Goal: Task Accomplishment & Management: Use online tool/utility

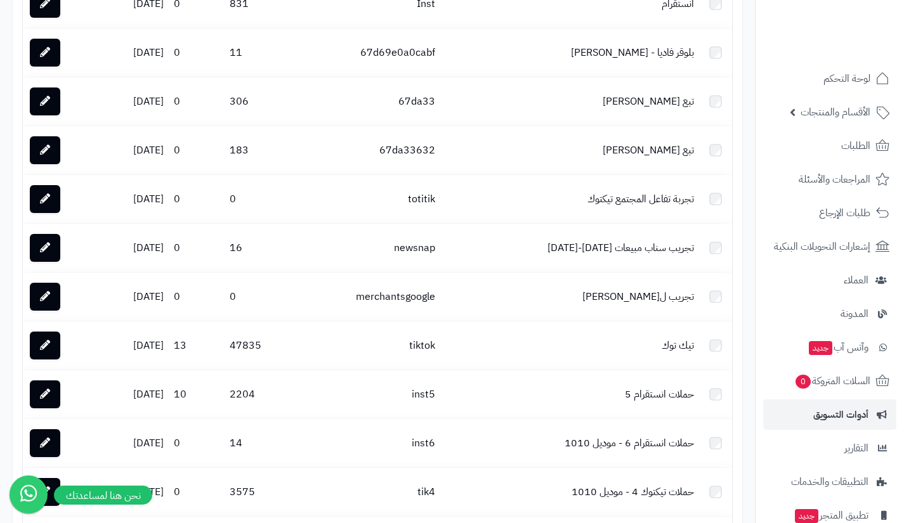
scroll to position [91, 0]
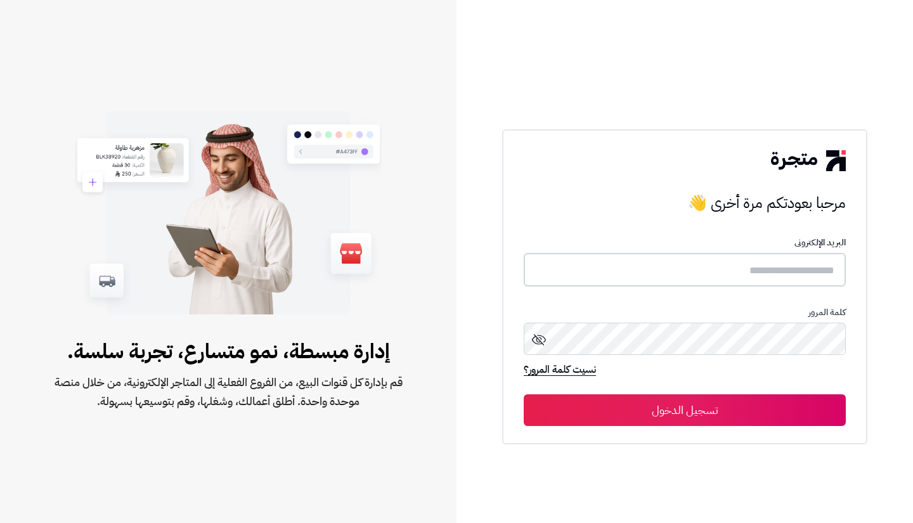
click at [754, 282] on input "text" at bounding box center [685, 270] width 322 height 34
type input "**********"
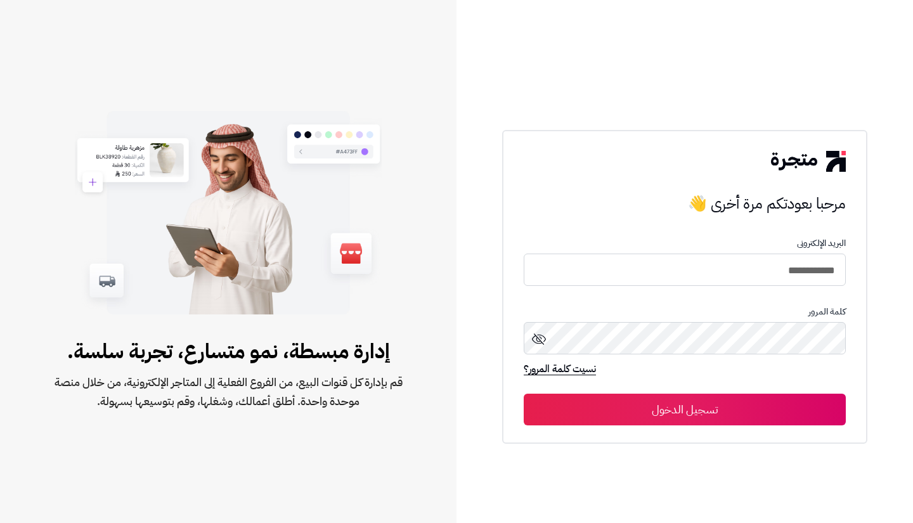
click at [735, 413] on button "تسجيل الدخول" at bounding box center [685, 410] width 322 height 32
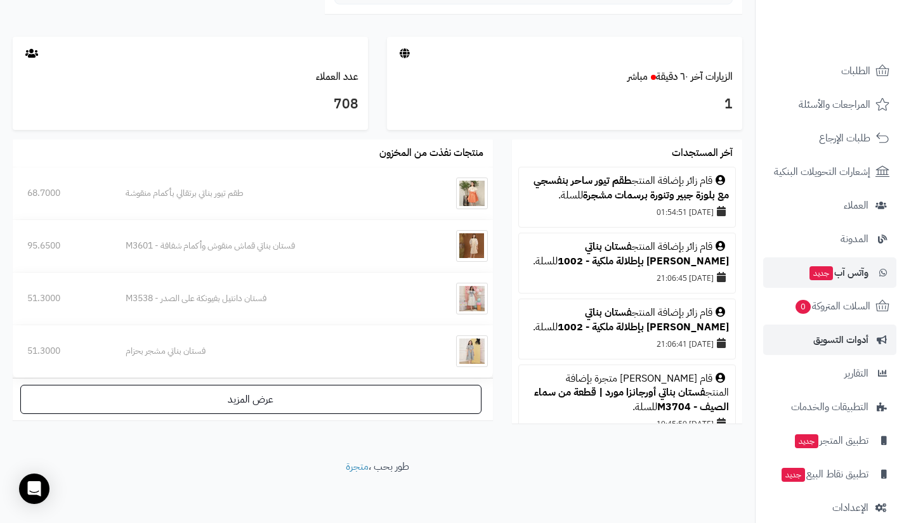
scroll to position [91, 0]
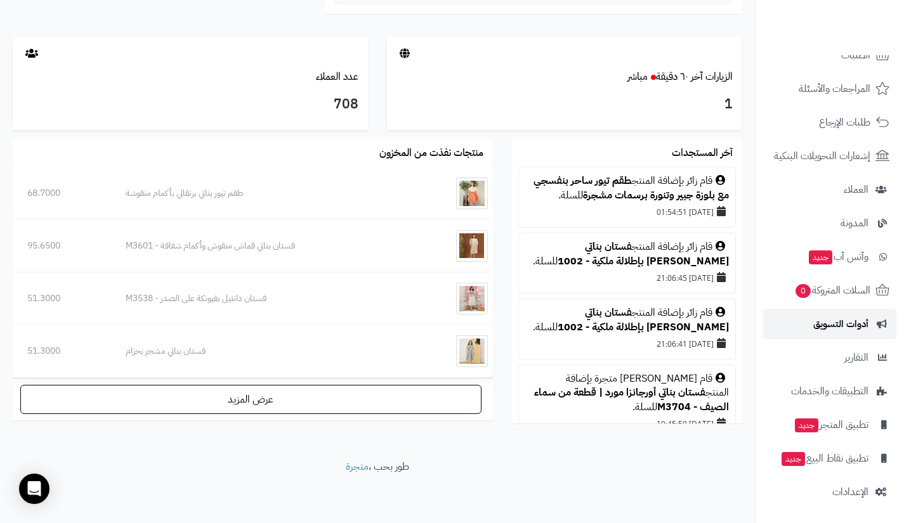
click at [820, 326] on span "أدوات التسويق" at bounding box center [840, 324] width 55 height 18
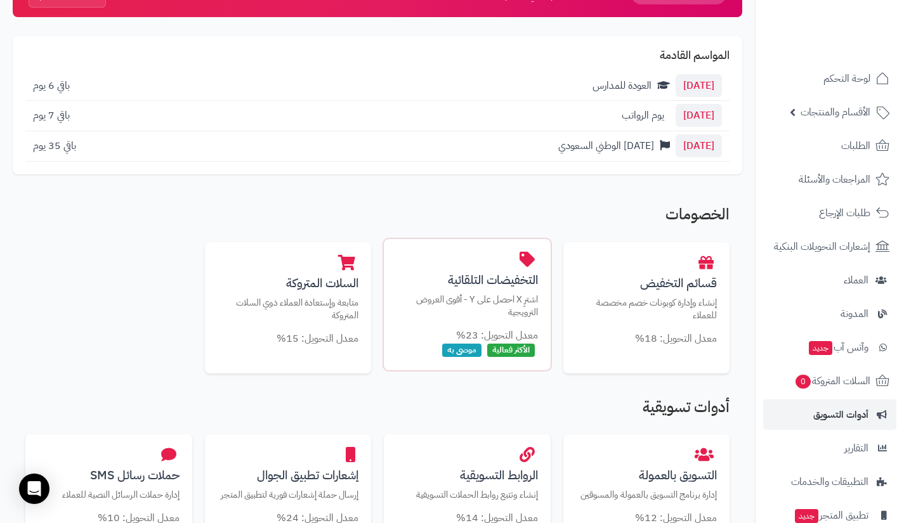
scroll to position [114, 0]
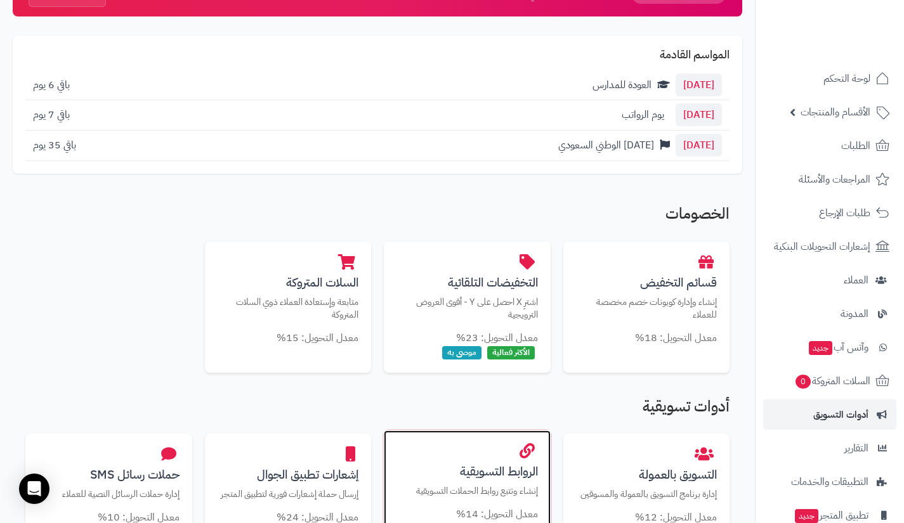
click at [509, 462] on div "الروابط التسويقية إنشاء وتتبع روابط الحملات التسويقية معدل التحويل: 14%" at bounding box center [467, 483] width 167 height 104
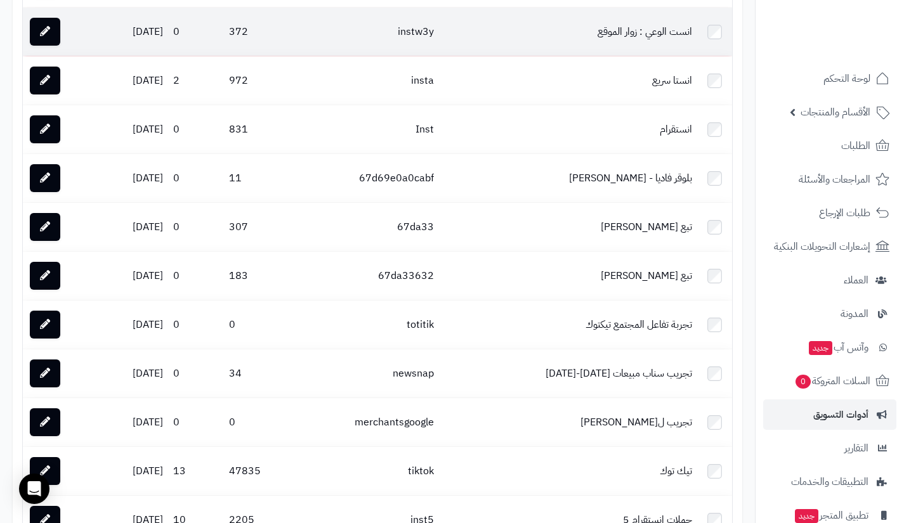
scroll to position [856, 0]
